Goal: Information Seeking & Learning: Learn about a topic

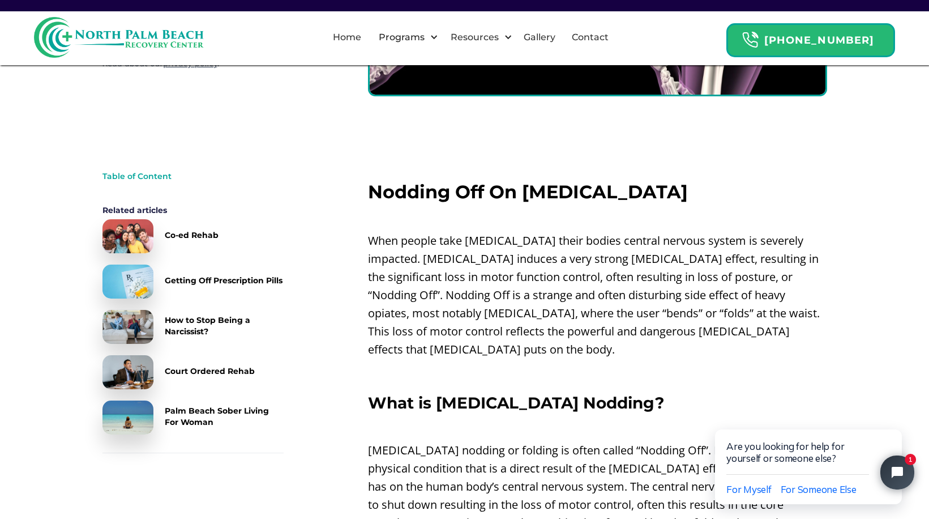
scroll to position [340, 0]
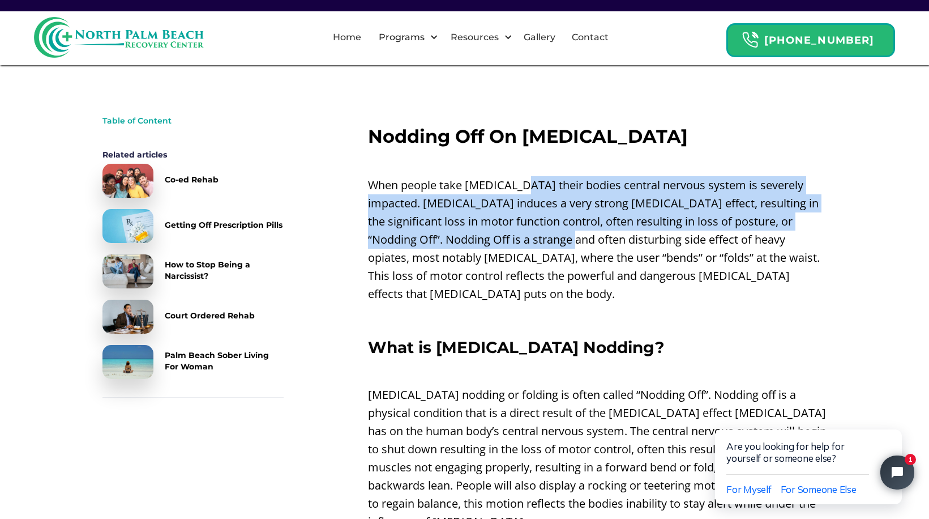
drag, startPoint x: 518, startPoint y: 185, endPoint x: 507, endPoint y: 247, distance: 63.3
click at [507, 247] on p "When people take [MEDICAL_DATA] their bodies central nervous system is severely…" at bounding box center [597, 239] width 459 height 127
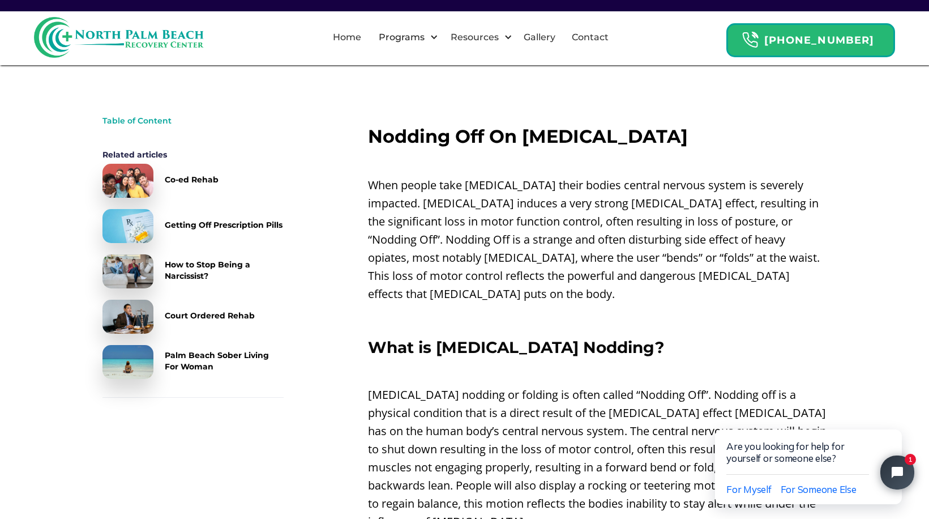
drag, startPoint x: 507, startPoint y: 247, endPoint x: 476, endPoint y: 288, distance: 50.9
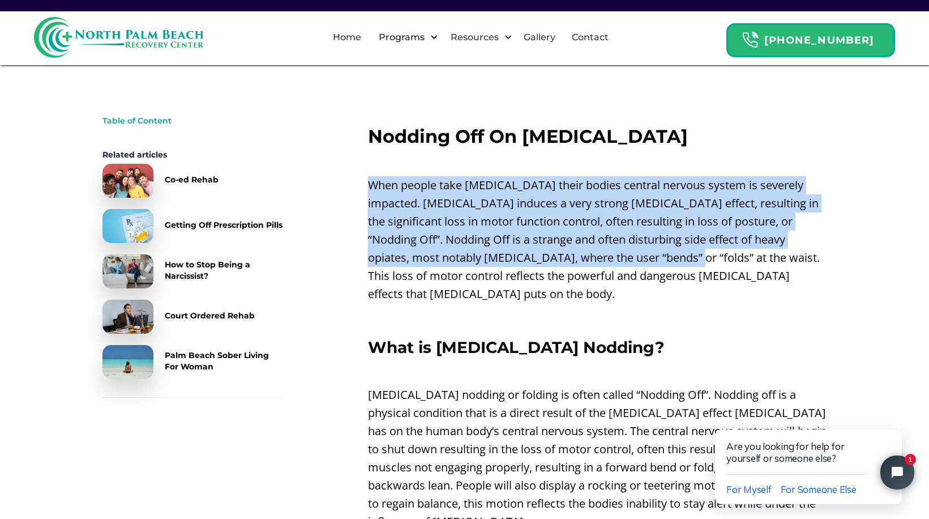
drag, startPoint x: 596, startPoint y: 166, endPoint x: 572, endPoint y: 253, distance: 90.4
drag, startPoint x: 572, startPoint y: 253, endPoint x: 478, endPoint y: 228, distance: 97.2
click at [478, 228] on p "When people take [MEDICAL_DATA] their bodies central nervous system is severely…" at bounding box center [597, 239] width 459 height 127
click at [474, 229] on p "When people take [MEDICAL_DATA] their bodies central nervous system is severely…" at bounding box center [597, 239] width 459 height 127
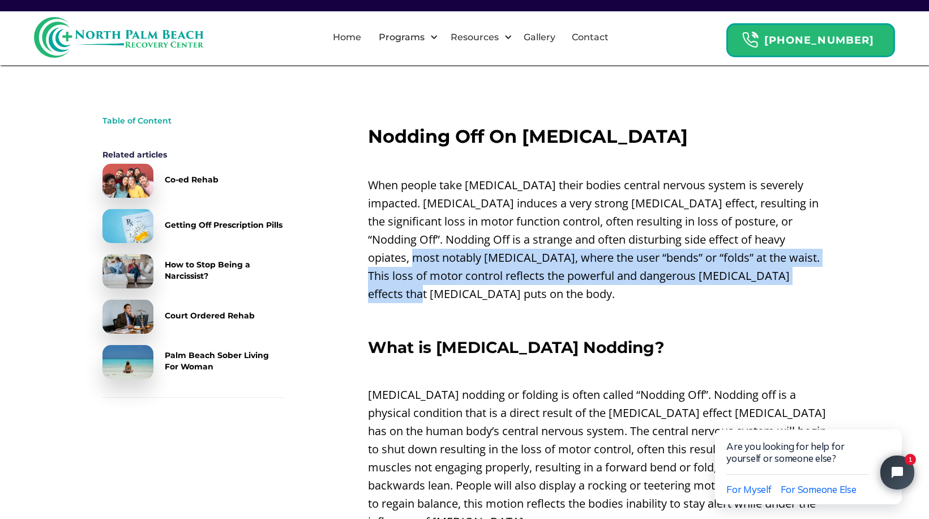
drag, startPoint x: 763, startPoint y: 268, endPoint x: 774, endPoint y: 241, distance: 30.2
click at [774, 241] on p "When people take [MEDICAL_DATA] their bodies central nervous system is severely…" at bounding box center [597, 239] width 459 height 127
click at [627, 254] on p "When people take [MEDICAL_DATA] their bodies central nervous system is severely…" at bounding box center [597, 239] width 459 height 127
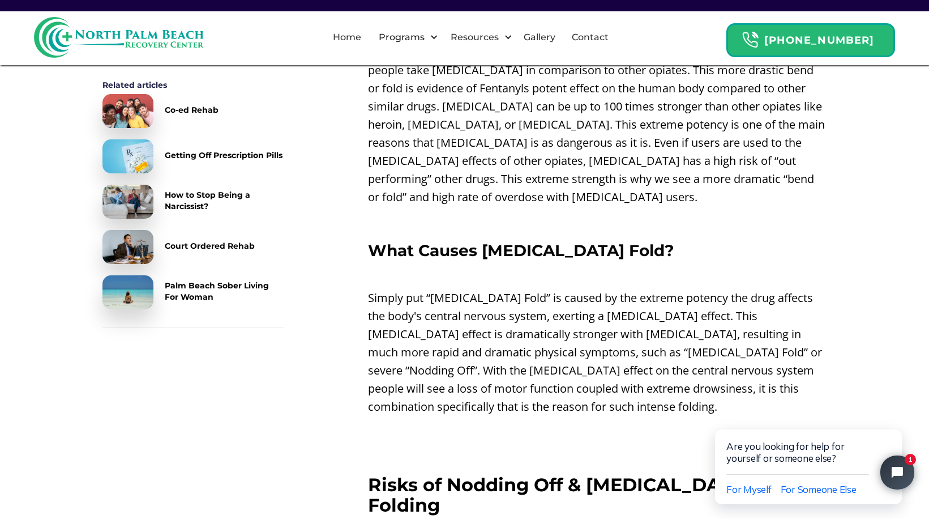
scroll to position [1528, 0]
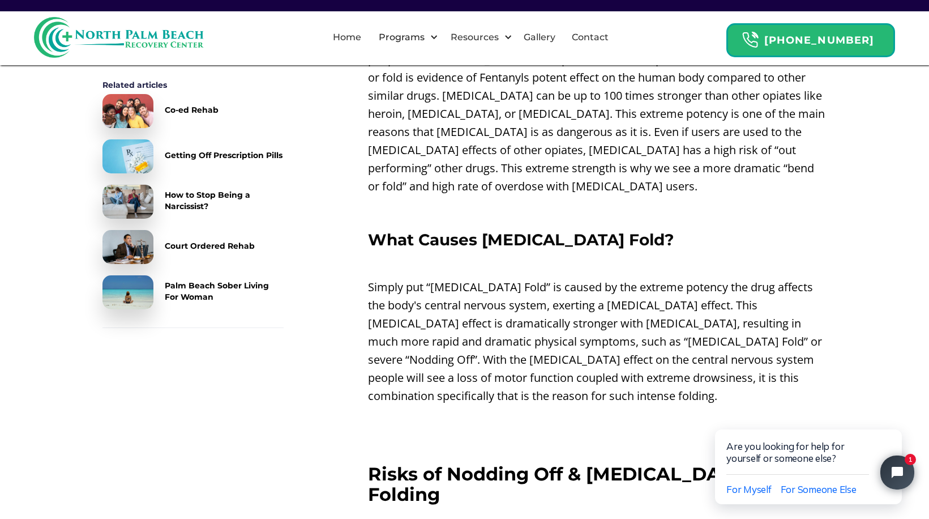
drag, startPoint x: 551, startPoint y: 141, endPoint x: 470, endPoint y: 223, distance: 115.3
click at [470, 254] on p "‍" at bounding box center [597, 263] width 459 height 18
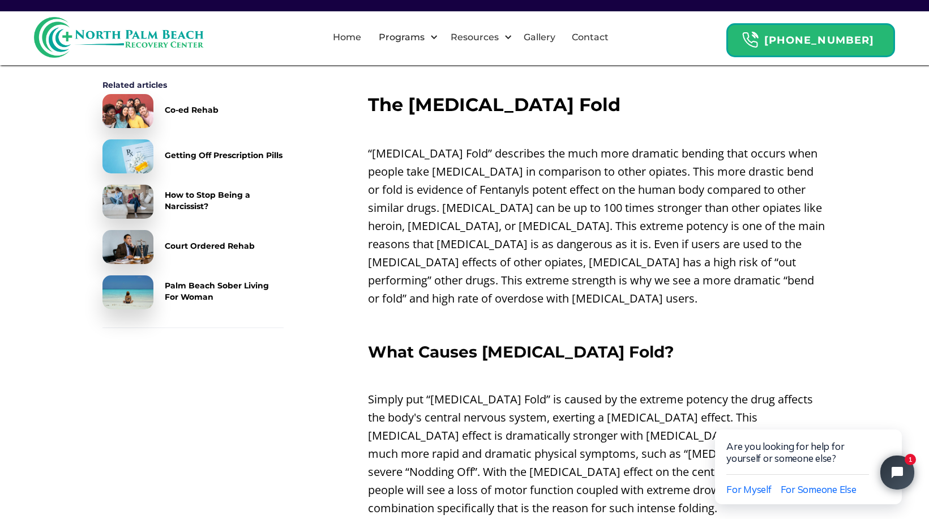
scroll to position [1415, 0]
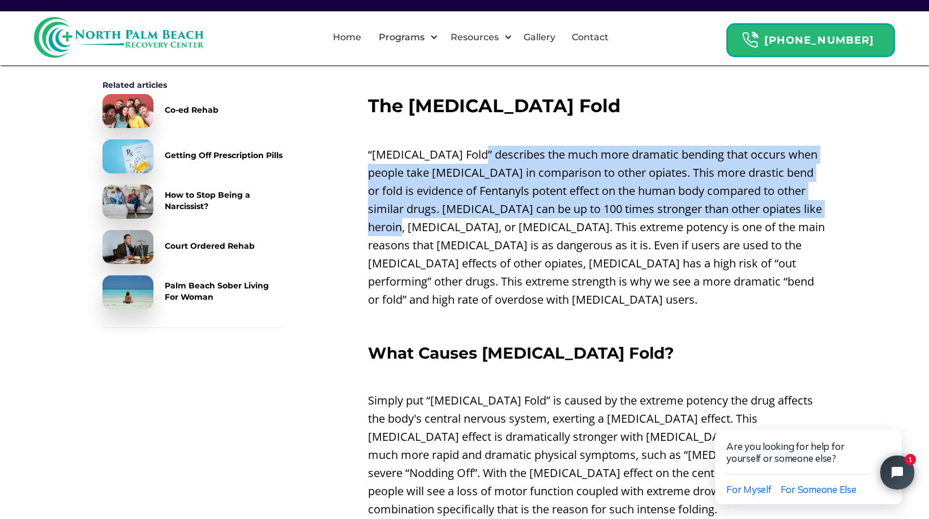
drag, startPoint x: 470, startPoint y: 113, endPoint x: 463, endPoint y: 189, distance: 76.8
click at [463, 189] on p "“[MEDICAL_DATA] Fold” describes the much more dramatic bending that occurs when…" at bounding box center [597, 226] width 459 height 163
drag, startPoint x: 463, startPoint y: 189, endPoint x: 427, endPoint y: 189, distance: 35.1
click at [427, 189] on p "“[MEDICAL_DATA] Fold” describes the much more dramatic bending that occurs when…" at bounding box center [597, 226] width 459 height 163
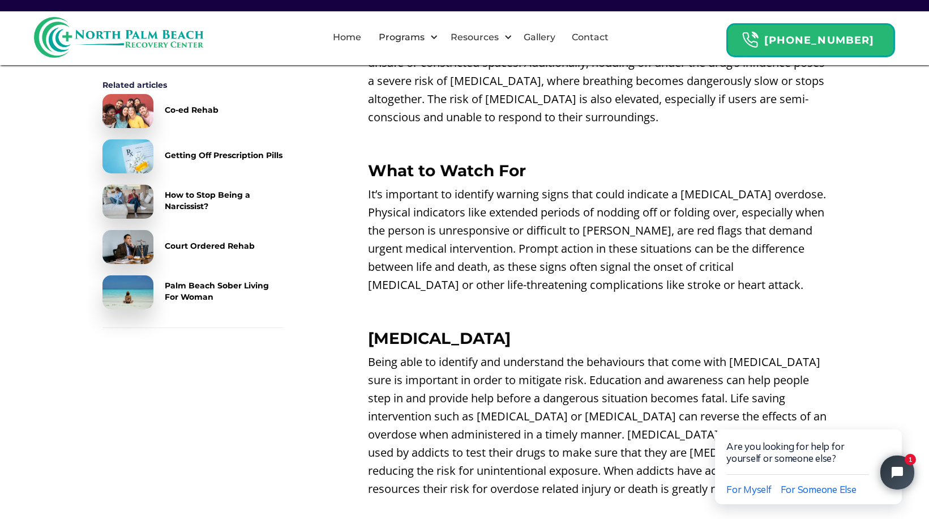
scroll to position [2095, 0]
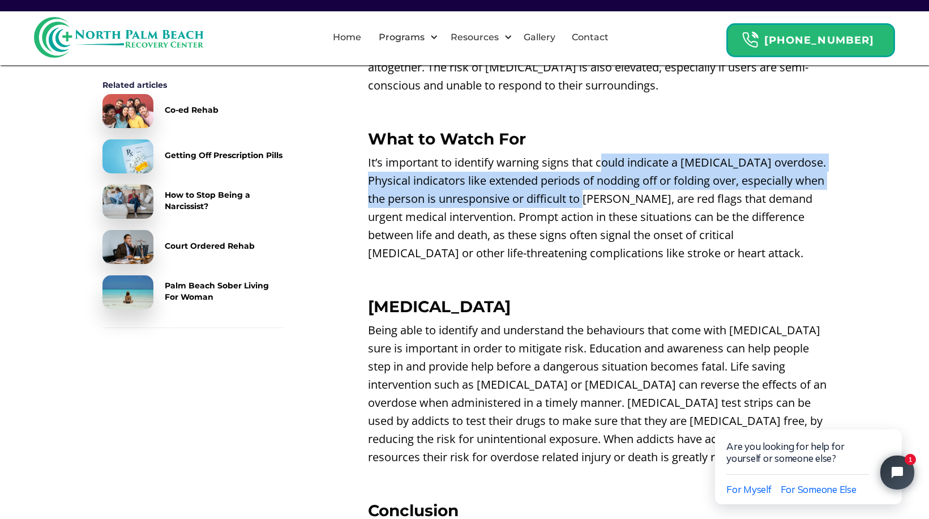
drag, startPoint x: 604, startPoint y: 96, endPoint x: 598, endPoint y: 141, distance: 45.7
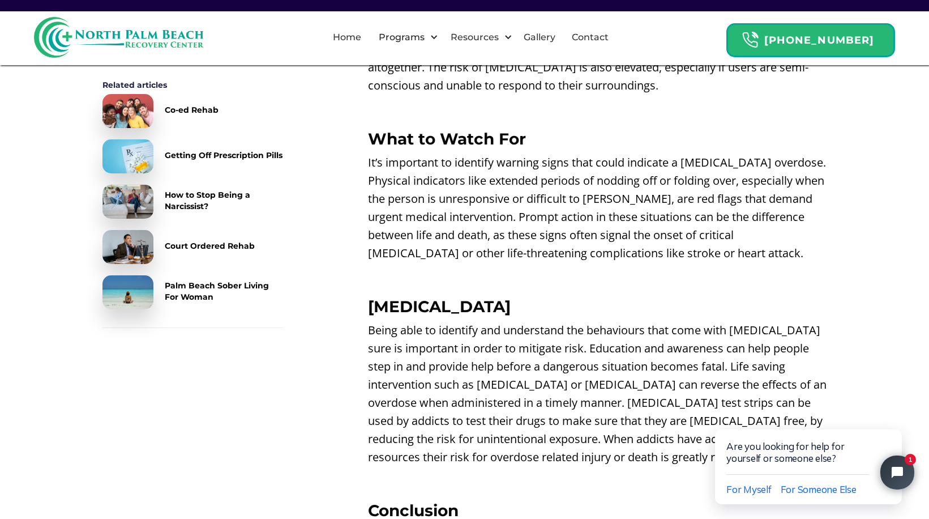
click at [748, 191] on p "It’s important to identify warning signs that could indicate a [MEDICAL_DATA] o…" at bounding box center [597, 207] width 459 height 109
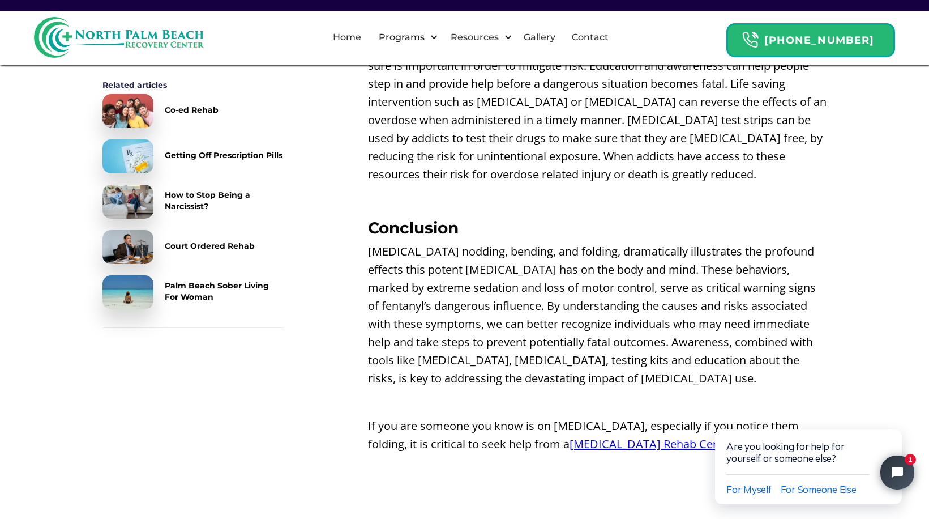
scroll to position [2378, 0]
